Goal: Information Seeking & Learning: Check status

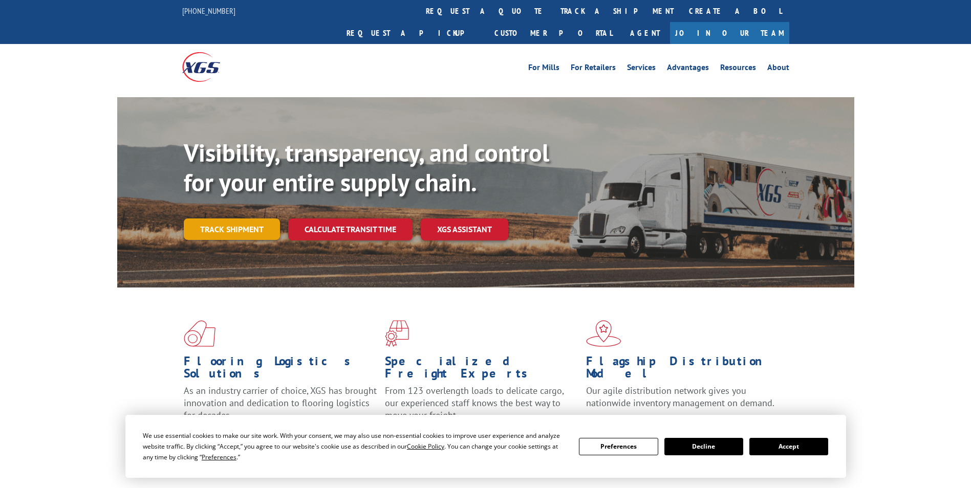
click at [224, 218] on link "Track shipment" at bounding box center [232, 228] width 96 height 21
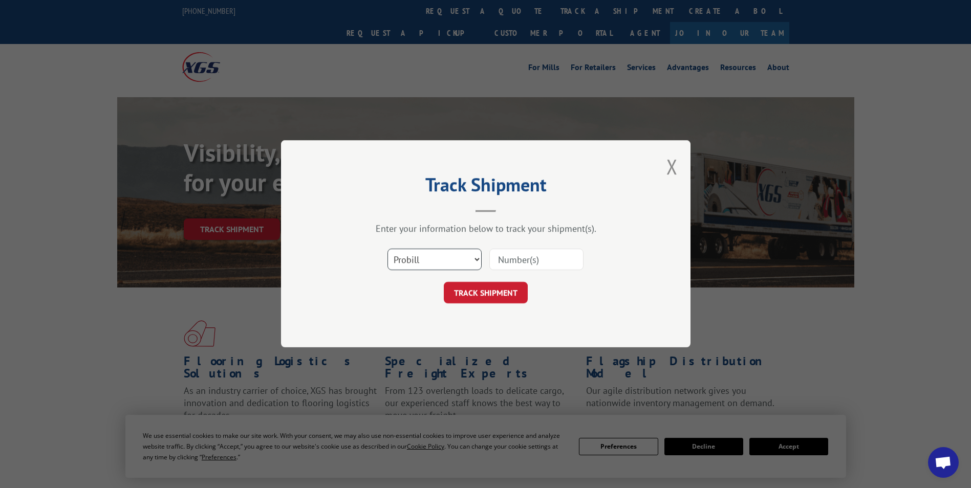
click at [473, 255] on select "Select category... Probill BOL PO" at bounding box center [434, 259] width 94 height 21
click at [519, 254] on input at bounding box center [536, 259] width 94 height 21
paste input "17468986"
type input "17468986"
click at [479, 293] on button "TRACK SHIPMENT" at bounding box center [486, 292] width 84 height 21
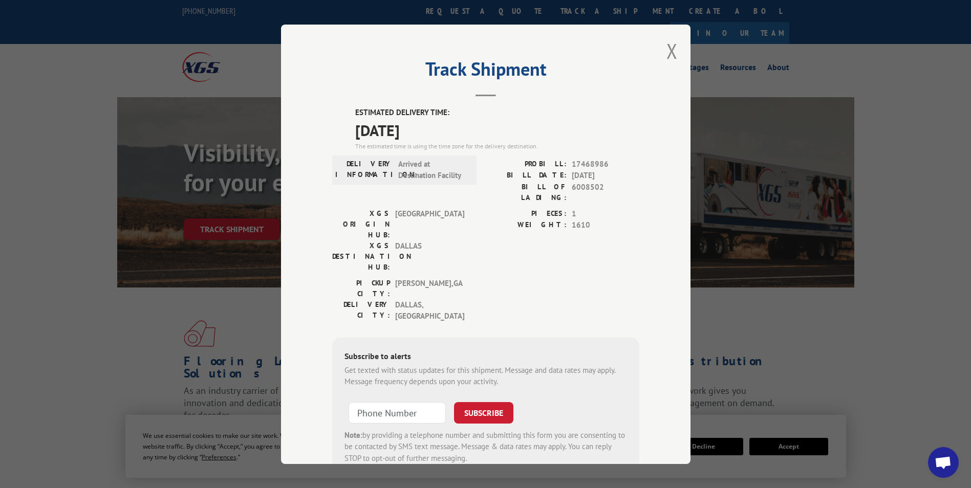
drag, startPoint x: 425, startPoint y: 127, endPoint x: 342, endPoint y: 125, distance: 83.4
click at [342, 125] on div "ESTIMATED DELIVERY TIME: [DATE] The estimated time is using the time zone for t…" at bounding box center [485, 291] width 307 height 369
drag, startPoint x: 342, startPoint y: 125, endPoint x: 380, endPoint y: 125, distance: 38.4
copy span "[DATE]"
drag, startPoint x: 354, startPoint y: 348, endPoint x: 364, endPoint y: 347, distance: 10.8
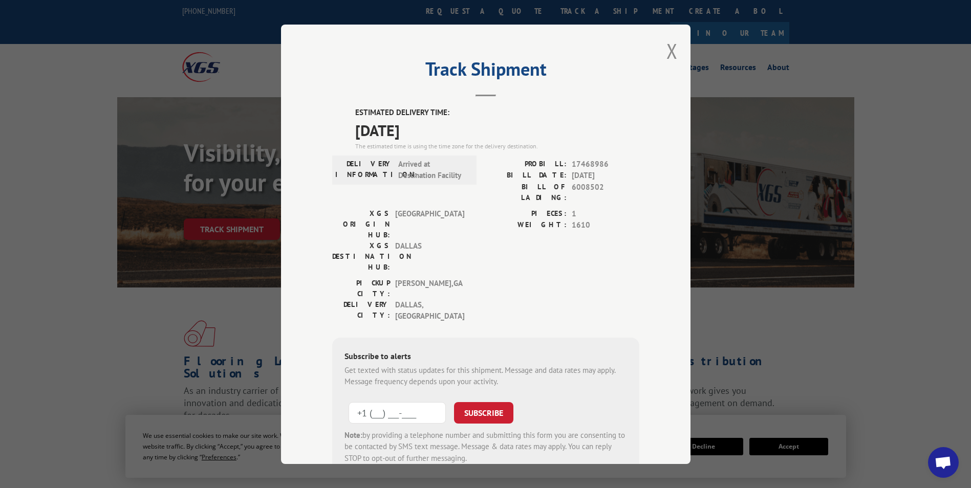
click at [357, 402] on input "+1 (___) ___-____" at bounding box center [396, 412] width 97 height 21
type input "[PHONE_NUMBER]"
click at [486, 402] on button "SUBSCRIBE" at bounding box center [483, 412] width 59 height 21
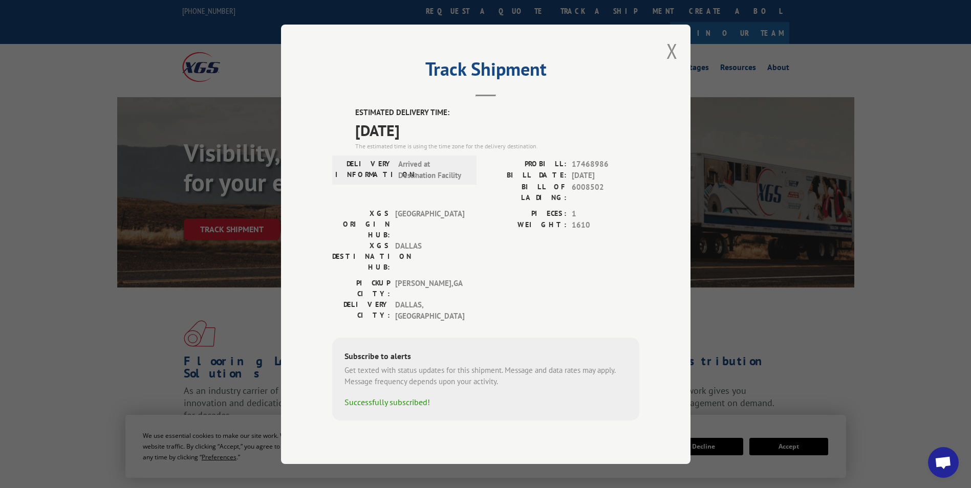
drag, startPoint x: 673, startPoint y: 68, endPoint x: 664, endPoint y: 72, distance: 10.4
click at [673, 64] on button "Close modal" at bounding box center [671, 50] width 11 height 27
